Goal: Task Accomplishment & Management: Complete application form

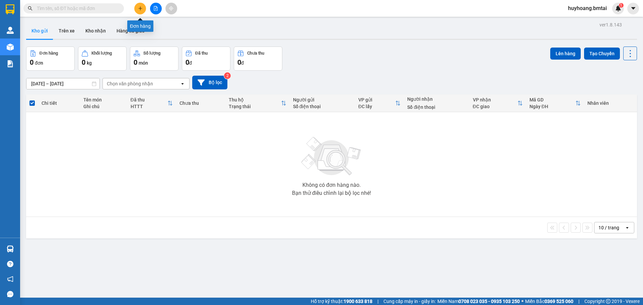
click at [142, 8] on icon "plus" at bounding box center [140, 8] width 5 height 5
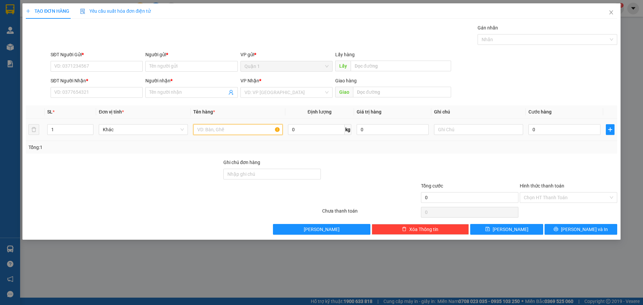
click at [230, 132] on input "text" at bounding box center [237, 129] width 89 height 11
type input "Thuốc"
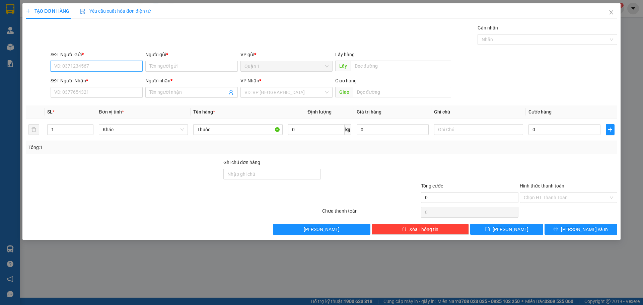
click at [91, 66] on input "SĐT Người Gửi *" at bounding box center [97, 66] width 92 height 11
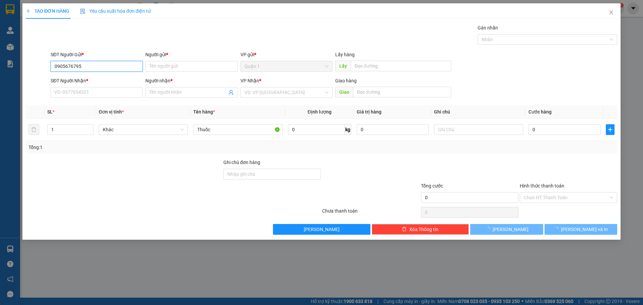
type input "0905676795"
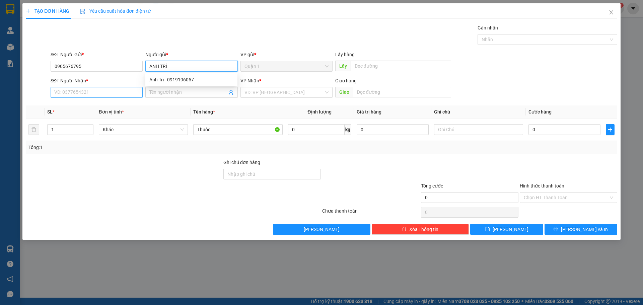
type input "ANH TRÍ"
click at [99, 97] on input "SĐT Người Nhận *" at bounding box center [97, 92] width 92 height 11
type input "0901319719"
click at [201, 90] on input "Người nhận *" at bounding box center [187, 92] width 77 height 7
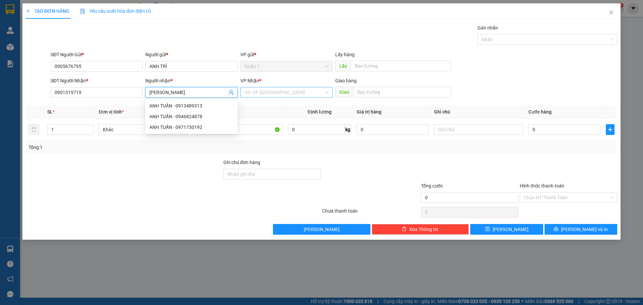
type input "[PERSON_NAME]"
click at [260, 94] on input "search" at bounding box center [284, 92] width 79 height 10
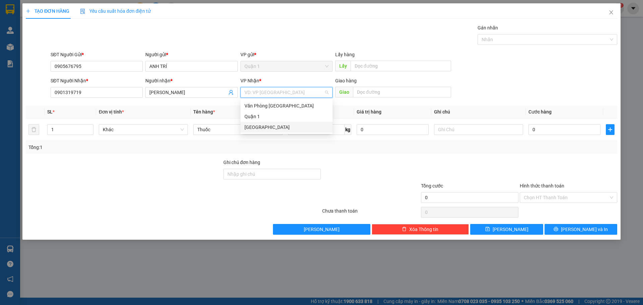
click at [266, 128] on div "[GEOGRAPHIC_DATA]" at bounding box center [287, 127] width 84 height 7
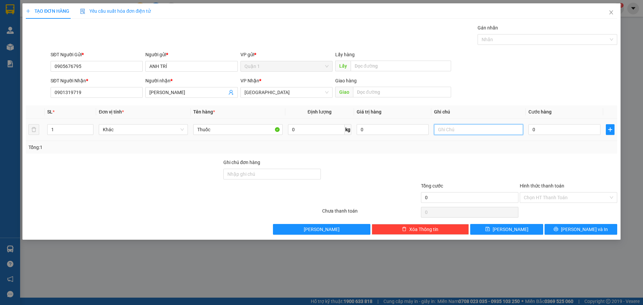
click at [466, 130] on input "text" at bounding box center [478, 129] width 89 height 11
type input "30000"
click at [452, 152] on div "Tổng: 1" at bounding box center [322, 147] width 592 height 13
click at [545, 166] on div at bounding box center [568, 170] width 99 height 23
click at [486, 130] on input "30000" at bounding box center [478, 129] width 89 height 11
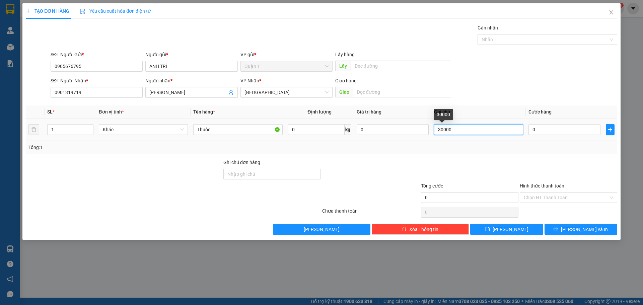
click at [486, 130] on input "30000" at bounding box center [478, 129] width 89 height 11
click at [558, 125] on input "0" at bounding box center [565, 129] width 72 height 11
type input "3"
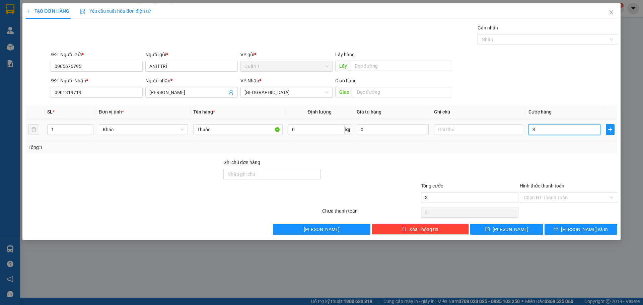
type input "30"
type input "300"
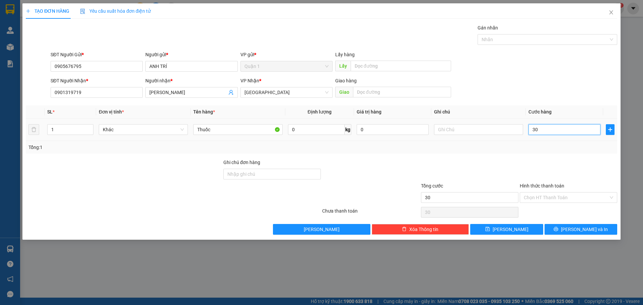
type input "300"
type input "3.000"
type input "30.000"
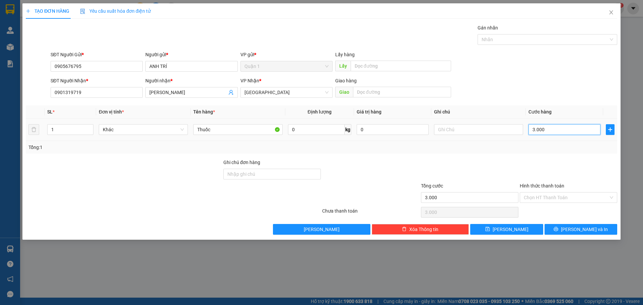
type input "30.000"
click at [546, 193] on input "Hình thức thanh toán" at bounding box center [566, 198] width 85 height 10
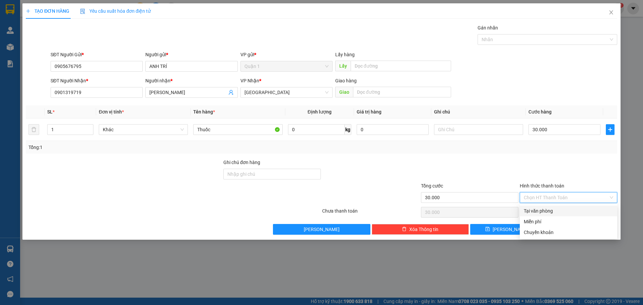
click at [547, 211] on div "Tại văn phòng" at bounding box center [568, 210] width 89 height 7
type input "0"
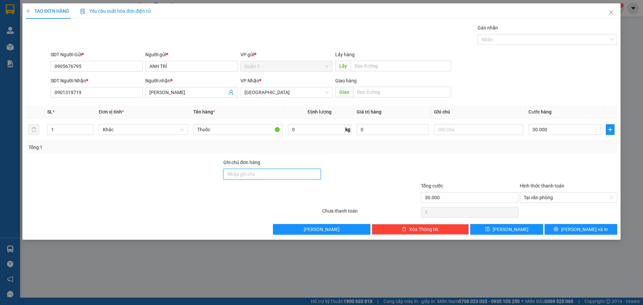
click at [244, 170] on input "Ghi chú đơn hàng" at bounding box center [271, 174] width 97 height 11
type input "d"
type input "đã tt tm 14/09"
click at [589, 229] on span "Lưu và In" at bounding box center [584, 229] width 47 height 7
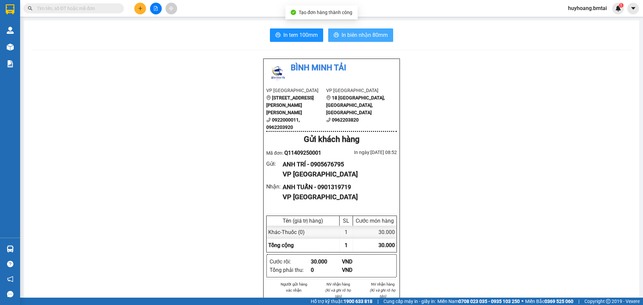
click at [343, 35] on span "In biên nhận 80mm" at bounding box center [365, 35] width 46 height 8
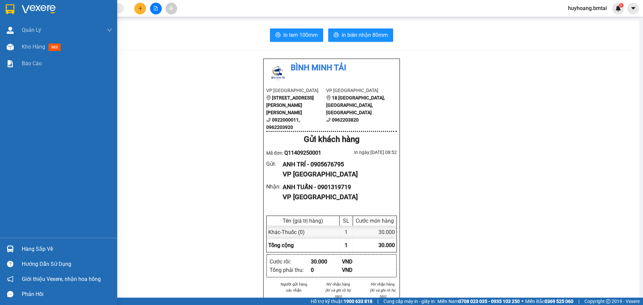
click at [14, 11] on img at bounding box center [10, 9] width 9 height 10
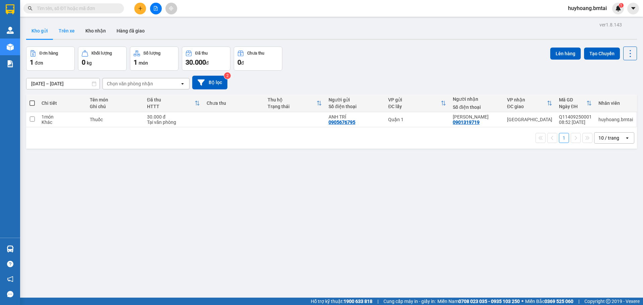
click at [72, 31] on button "Trên xe" at bounding box center [66, 31] width 27 height 16
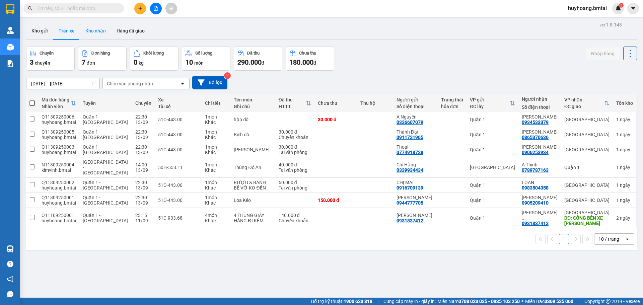
click at [106, 35] on button "Kho nhận" at bounding box center [95, 31] width 31 height 16
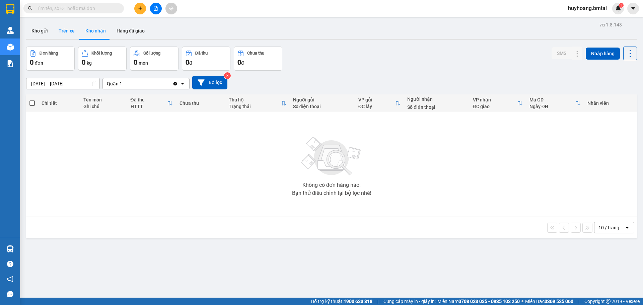
click at [66, 37] on button "Trên xe" at bounding box center [66, 31] width 27 height 16
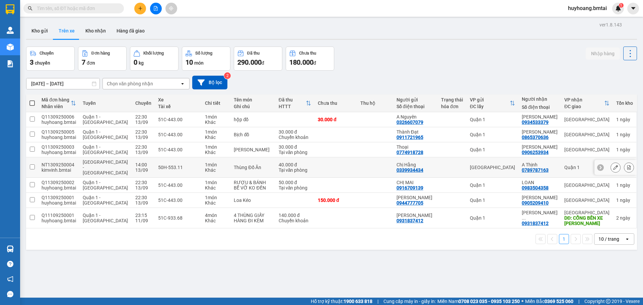
click at [494, 165] on div "[GEOGRAPHIC_DATA]" at bounding box center [492, 167] width 45 height 5
checkbox input "true"
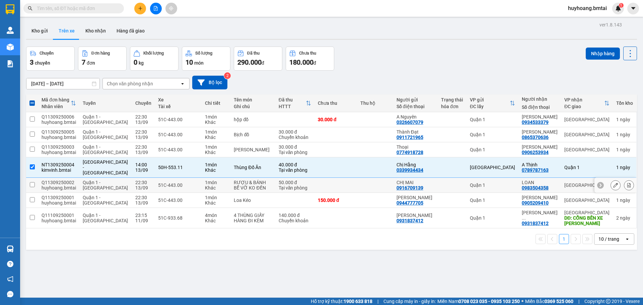
click at [490, 178] on td "Quận 1" at bounding box center [493, 185] width 52 height 15
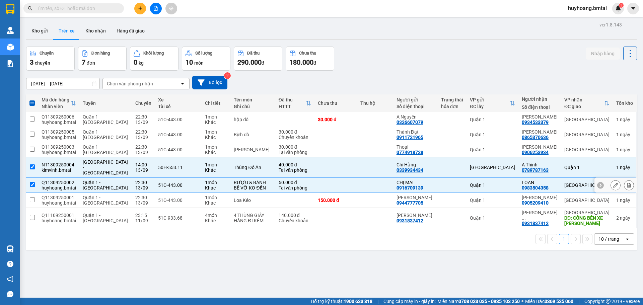
click at [485, 183] on div "Quận 1" at bounding box center [492, 185] width 45 height 5
checkbox input "false"
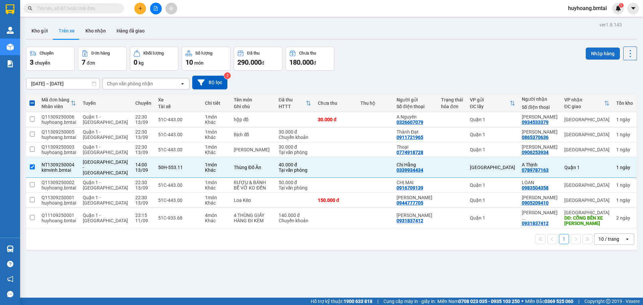
click at [604, 54] on button "Nhập hàng" at bounding box center [603, 54] width 34 height 12
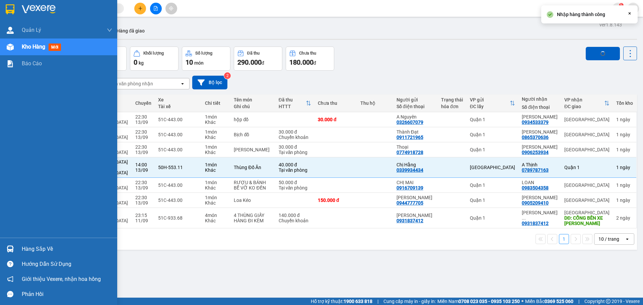
checkbox input "false"
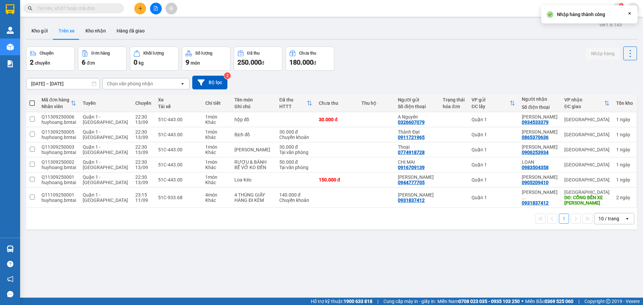
click at [214, 27] on div "Kho gửi Trên xe Kho nhận Hàng đã giao" at bounding box center [331, 32] width 611 height 18
click at [87, 32] on button "Kho nhận" at bounding box center [95, 31] width 31 height 16
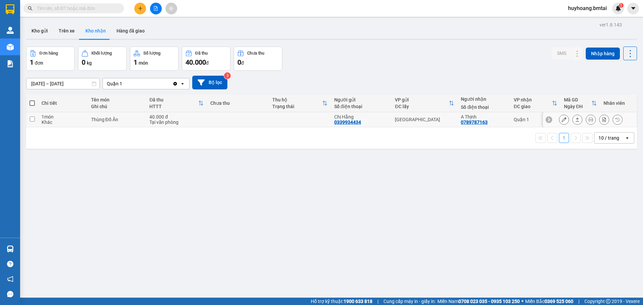
click at [525, 119] on div "Quận 1" at bounding box center [536, 119] width 44 height 5
checkbox input "true"
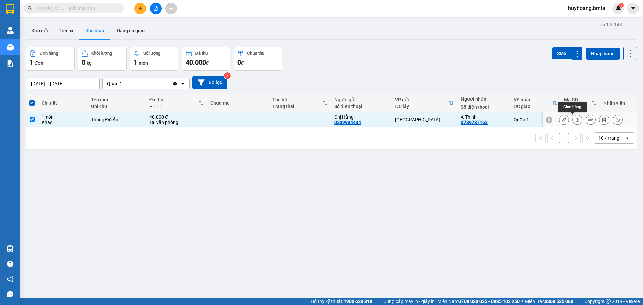
click at [575, 121] on icon at bounding box center [577, 119] width 5 height 5
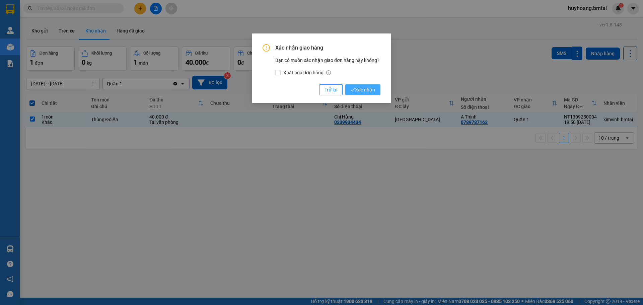
click at [356, 91] on span "Xác nhận" at bounding box center [363, 89] width 24 height 7
